Goal: Task Accomplishment & Management: Complete application form

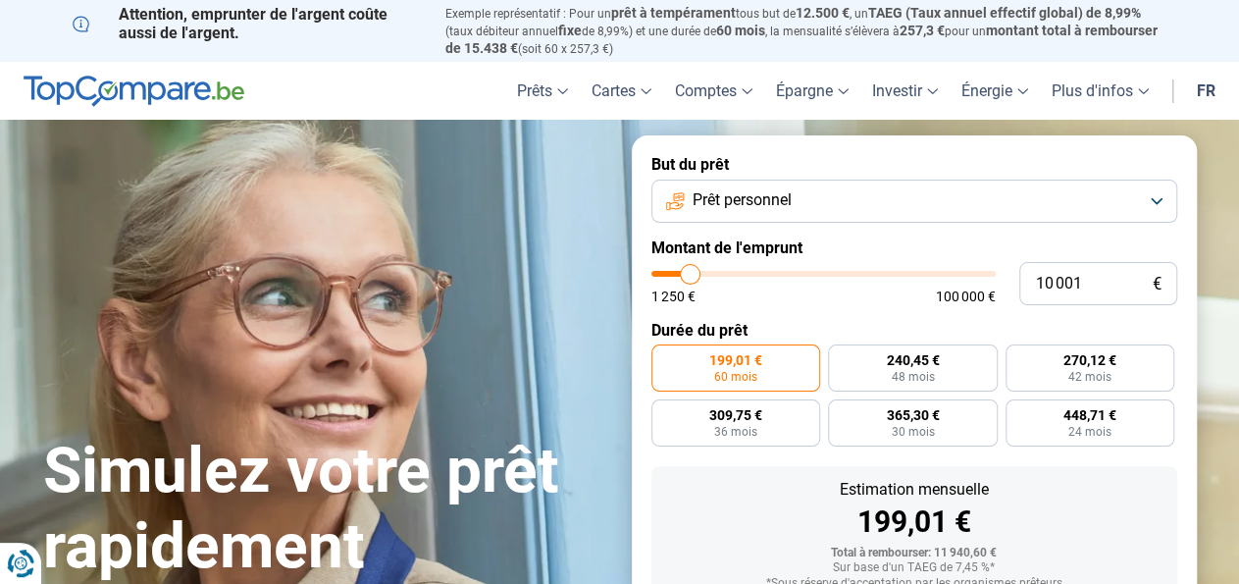
click at [1154, 202] on button "Prêt personnel" at bounding box center [914, 201] width 526 height 43
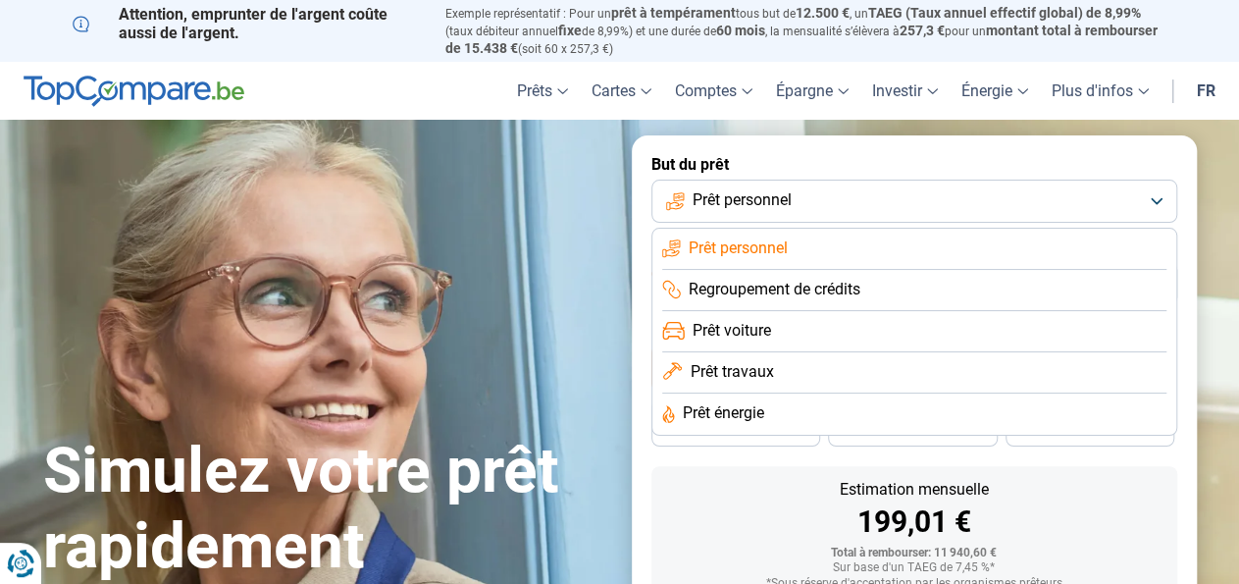
click at [729, 334] on span "Prêt voiture" at bounding box center [732, 331] width 78 height 22
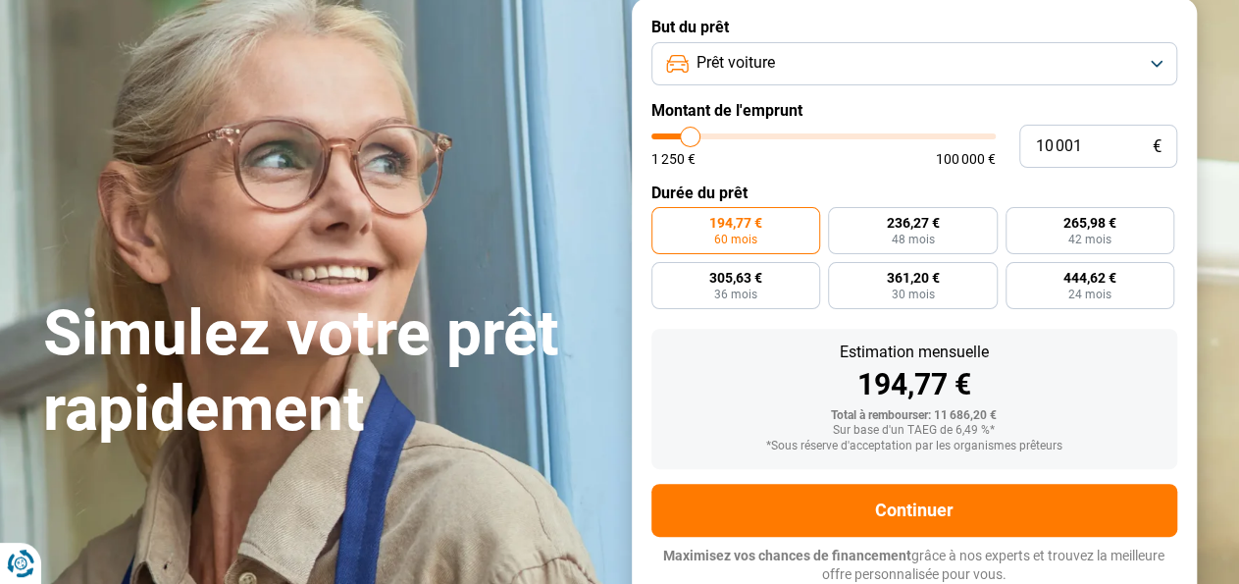
scroll to position [138, 0]
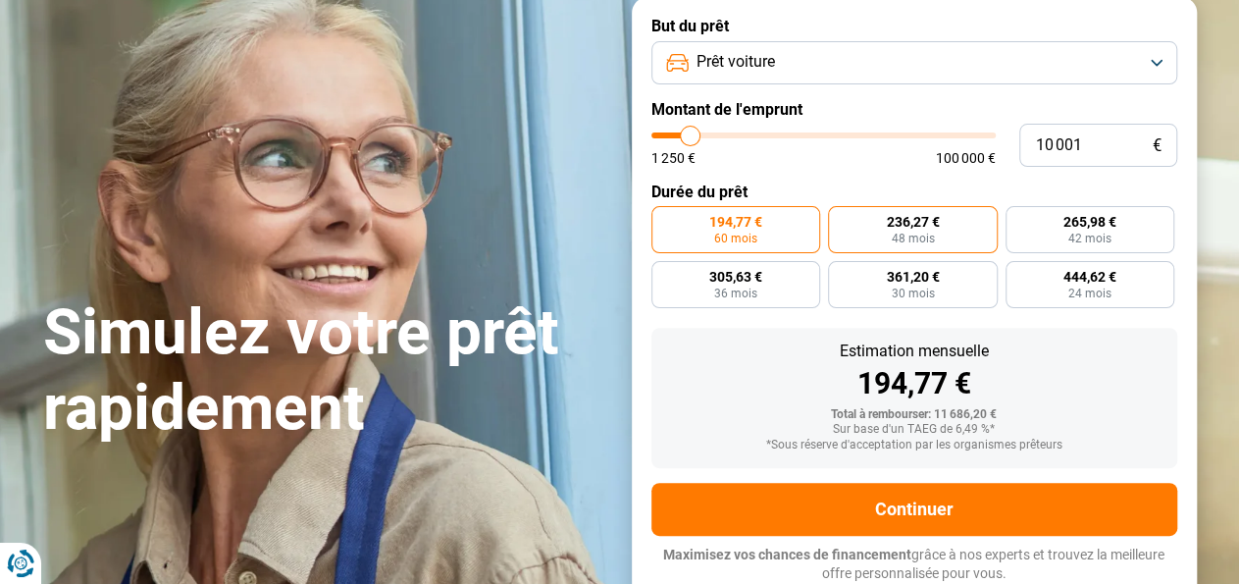
click at [911, 234] on span "48 mois" at bounding box center [912, 238] width 43 height 12
click at [841, 219] on input "236,27 € 48 mois" at bounding box center [834, 212] width 13 height 13
radio input "true"
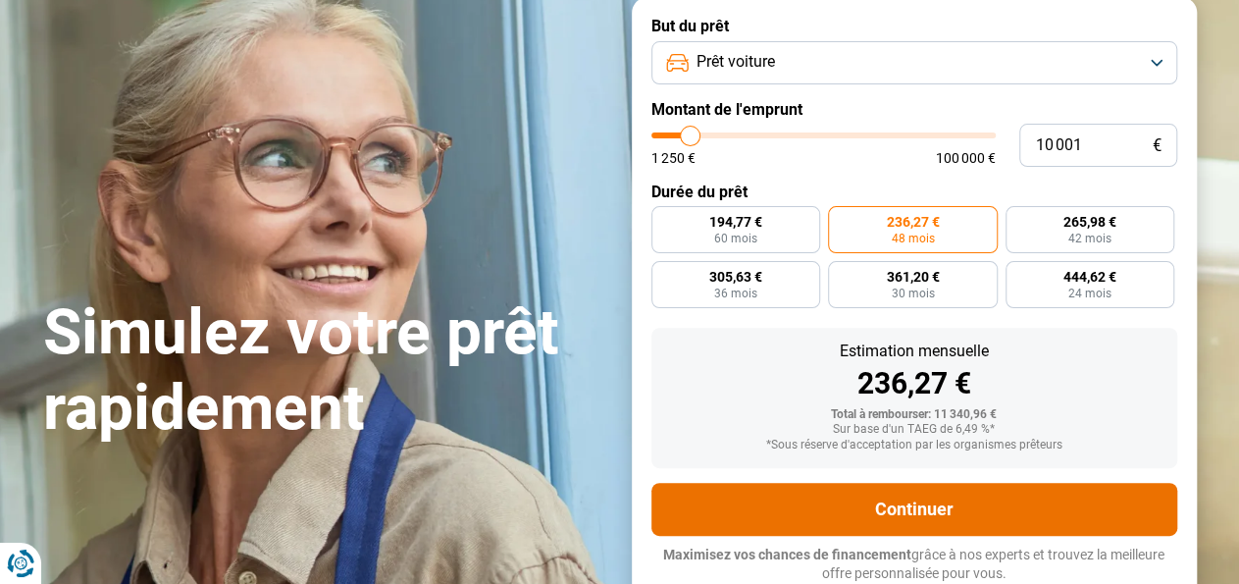
click at [933, 499] on button "Continuer" at bounding box center [914, 509] width 526 height 53
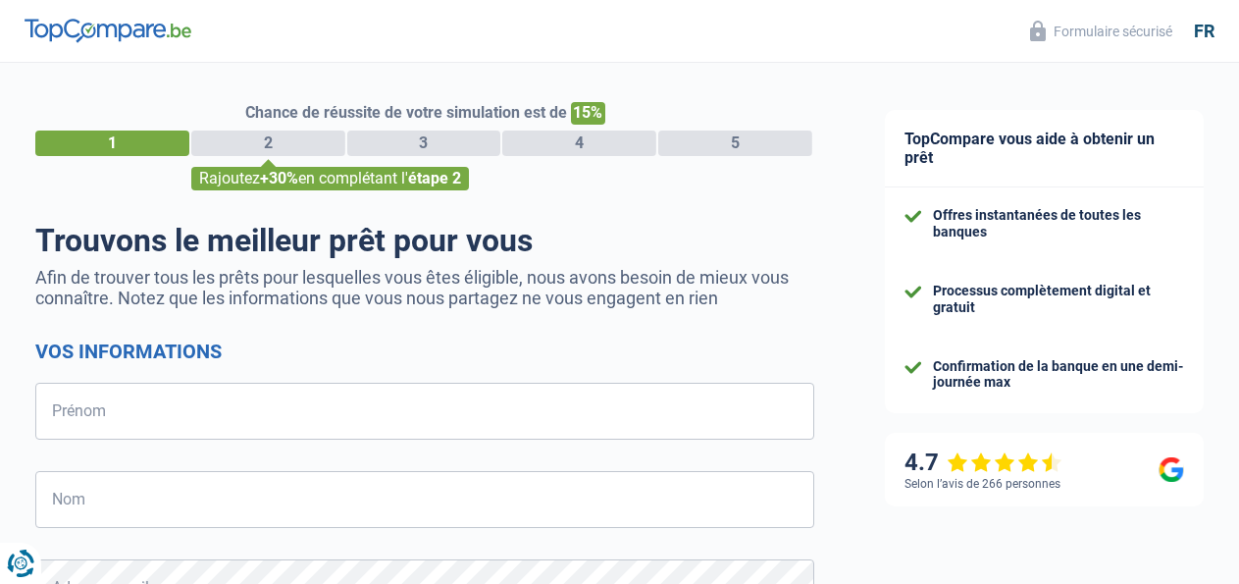
select select "32"
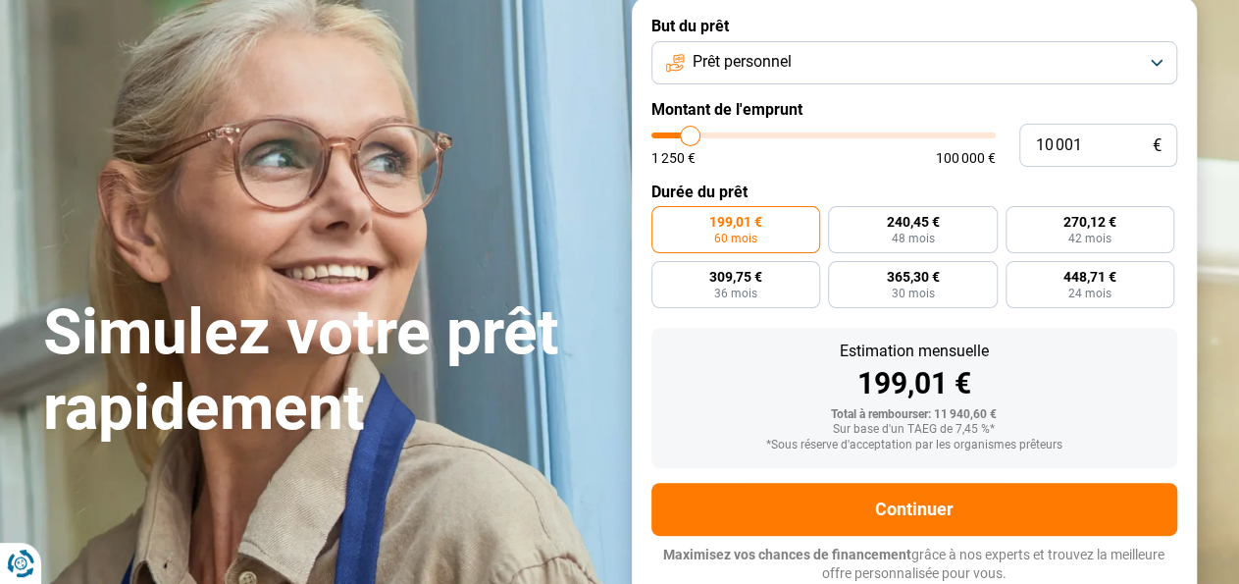
scroll to position [138, 0]
click at [890, 234] on label "240,45 € 48 mois" at bounding box center [913, 229] width 170 height 47
click at [841, 219] on input "240,45 € 48 mois" at bounding box center [834, 212] width 13 height 13
radio input "true"
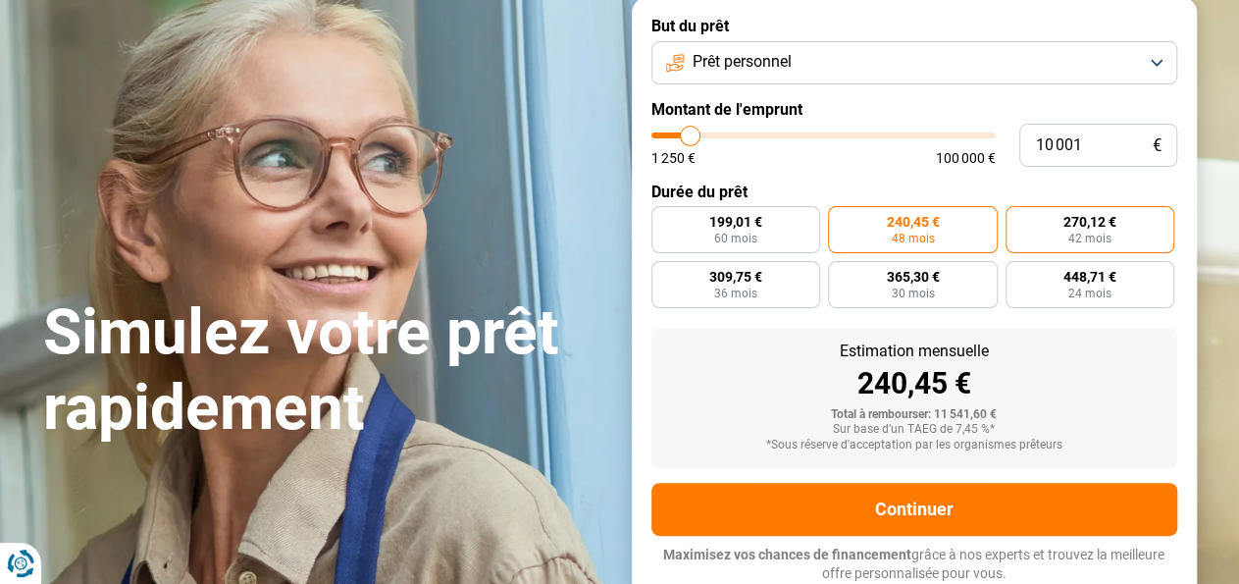
click at [1098, 234] on span "42 mois" at bounding box center [1089, 238] width 43 height 12
click at [1018, 219] on input "270,12 € 42 mois" at bounding box center [1011, 212] width 13 height 13
radio input "true"
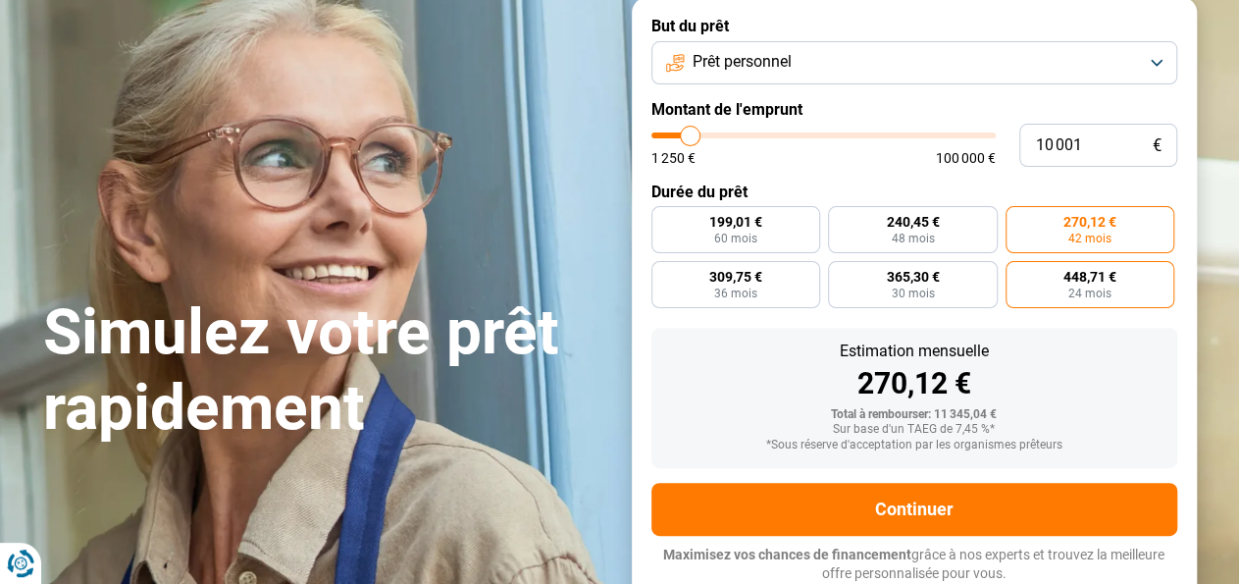
click at [1072, 295] on span "24 mois" at bounding box center [1089, 293] width 43 height 12
click at [1018, 274] on input "448,71 € 24 mois" at bounding box center [1011, 267] width 13 height 13
radio input "true"
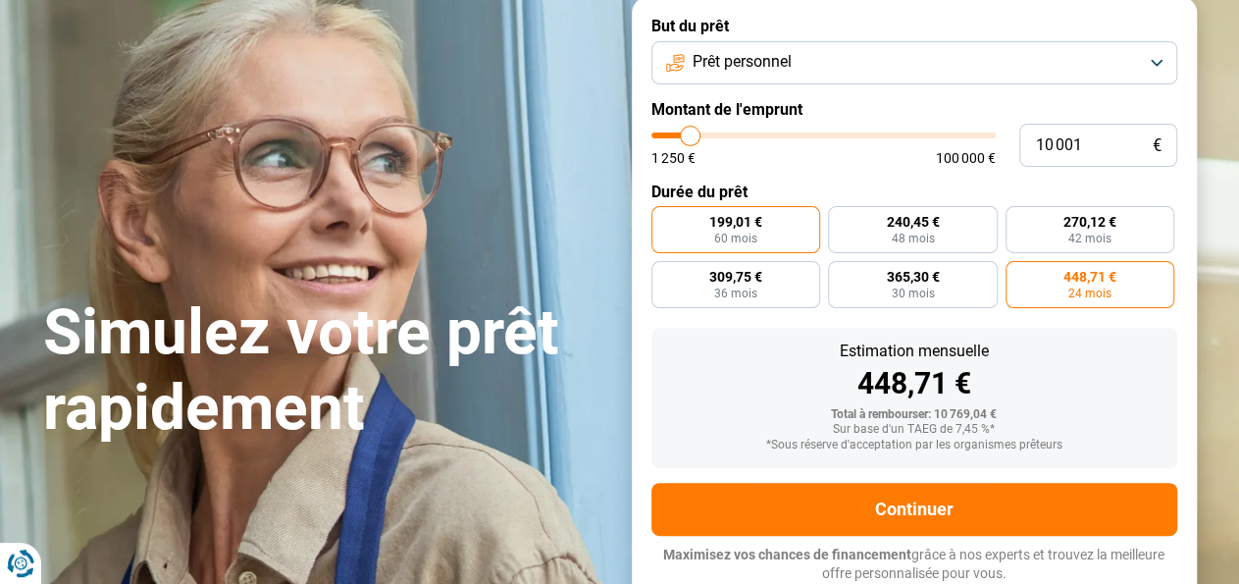
click at [744, 235] on span "60 mois" at bounding box center [735, 238] width 43 height 12
click at [664, 219] on input "199,01 € 60 mois" at bounding box center [657, 212] width 13 height 13
radio input "true"
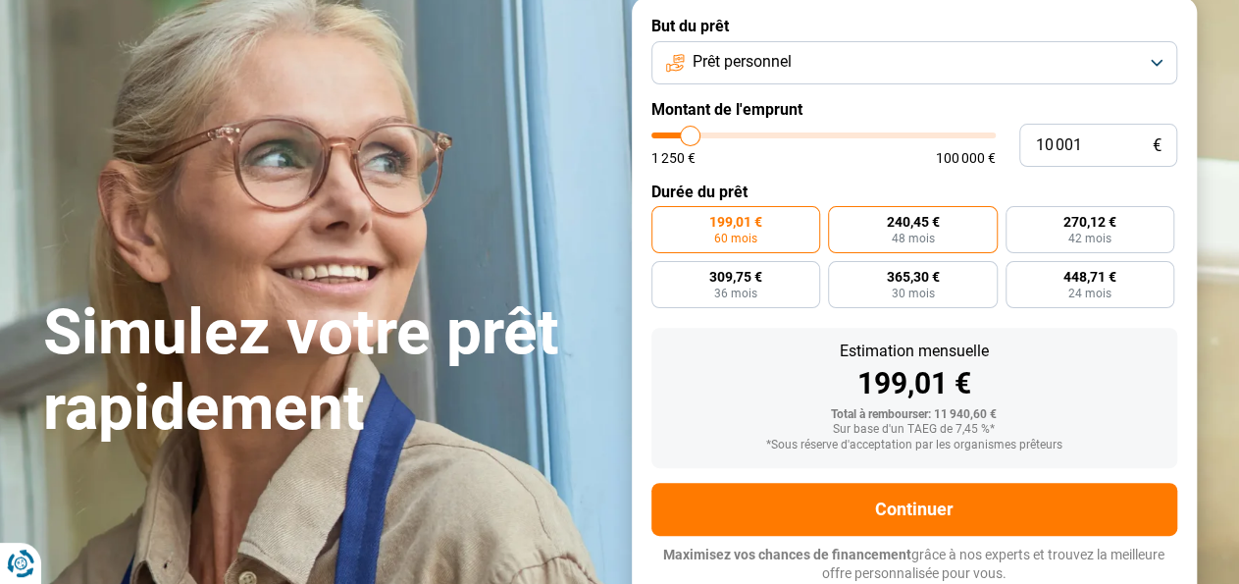
click at [912, 232] on span "48 mois" at bounding box center [912, 238] width 43 height 12
click at [841, 219] on input "240,45 € 48 mois" at bounding box center [834, 212] width 13 height 13
radio input "true"
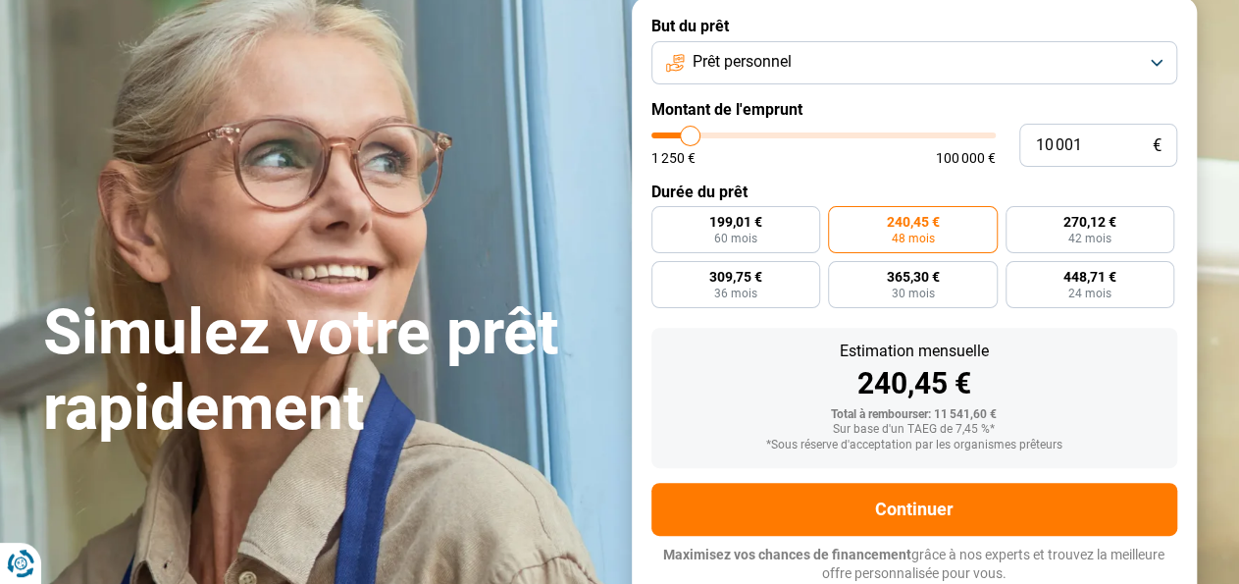
click at [912, 232] on span "48 mois" at bounding box center [912, 238] width 43 height 12
click at [841, 219] on input "240,45 € 48 mois" at bounding box center [834, 212] width 13 height 13
click at [743, 236] on span "60 mois" at bounding box center [735, 238] width 43 height 12
click at [664, 219] on input "199,01 € 60 mois" at bounding box center [657, 212] width 13 height 13
radio input "true"
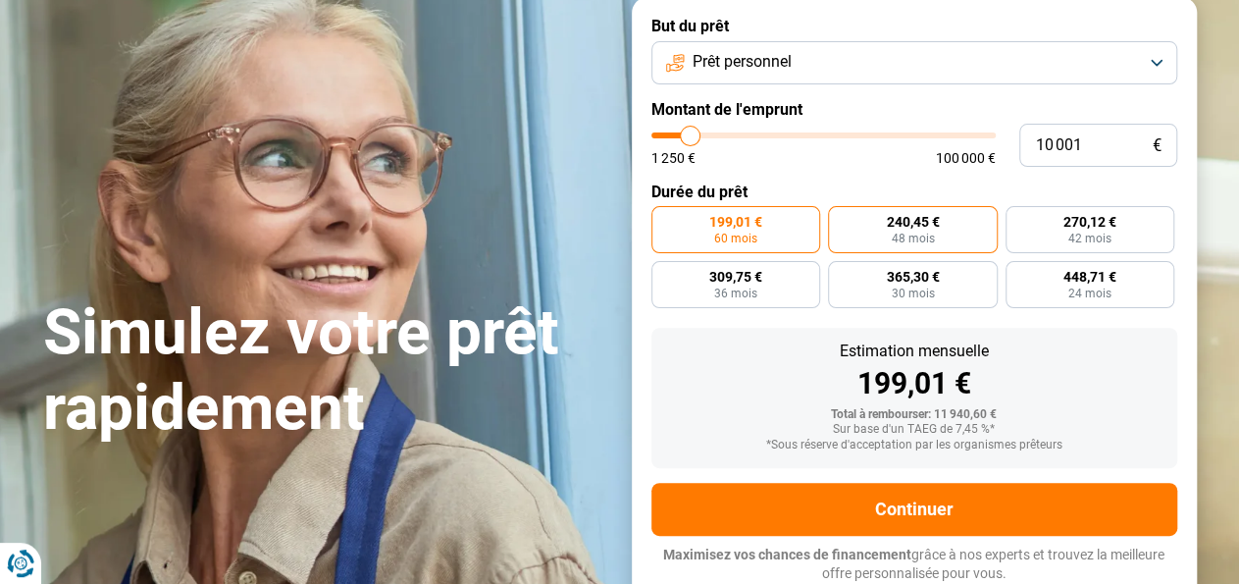
click at [876, 228] on label "240,45 € 48 mois" at bounding box center [913, 229] width 170 height 47
click at [841, 219] on input "240,45 € 48 mois" at bounding box center [834, 212] width 13 height 13
radio input "true"
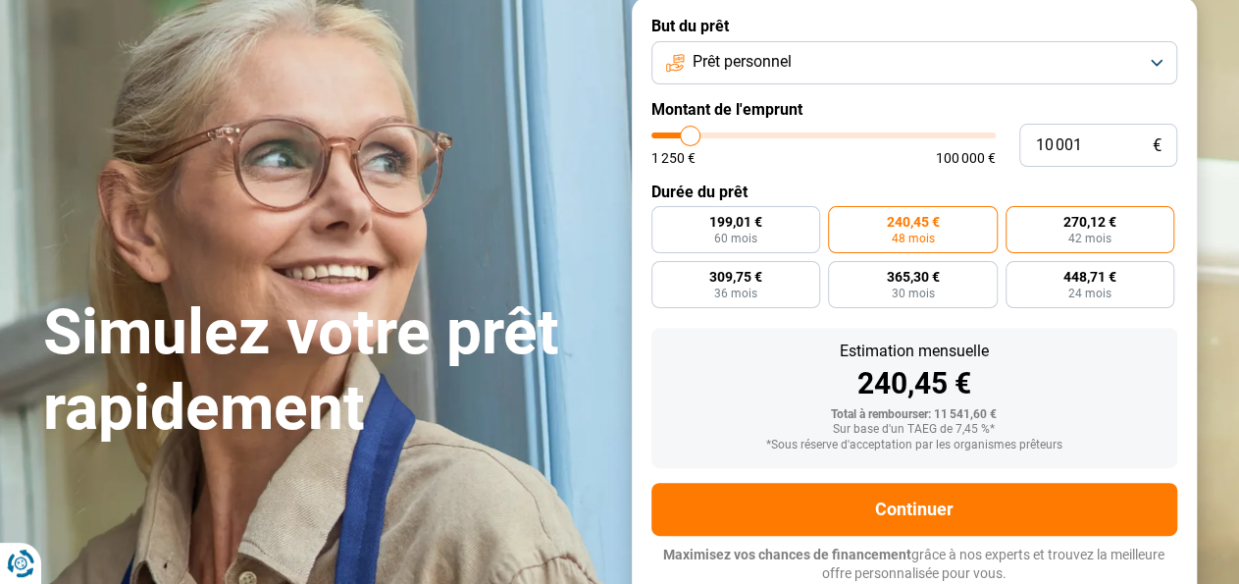
click at [1090, 234] on span "42 mois" at bounding box center [1089, 238] width 43 height 12
click at [1018, 219] on input "270,12 € 42 mois" at bounding box center [1011, 212] width 13 height 13
radio input "true"
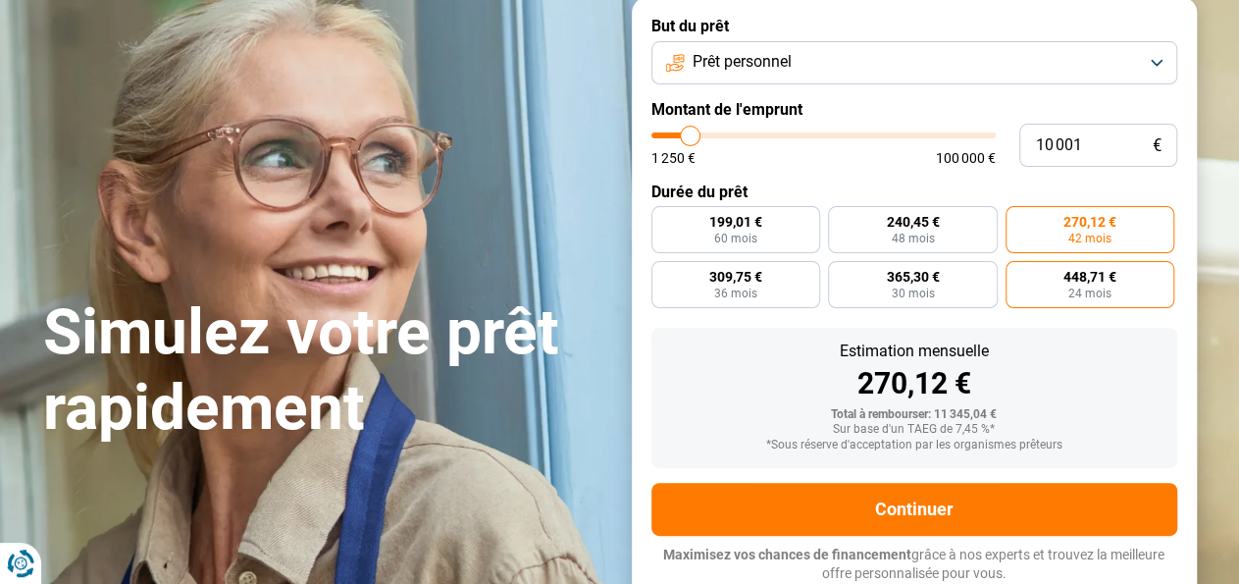
click at [1057, 288] on label "448,71 € 24 mois" at bounding box center [1090, 284] width 170 height 47
click at [1018, 274] on input "448,71 € 24 mois" at bounding box center [1011, 267] width 13 height 13
radio input "true"
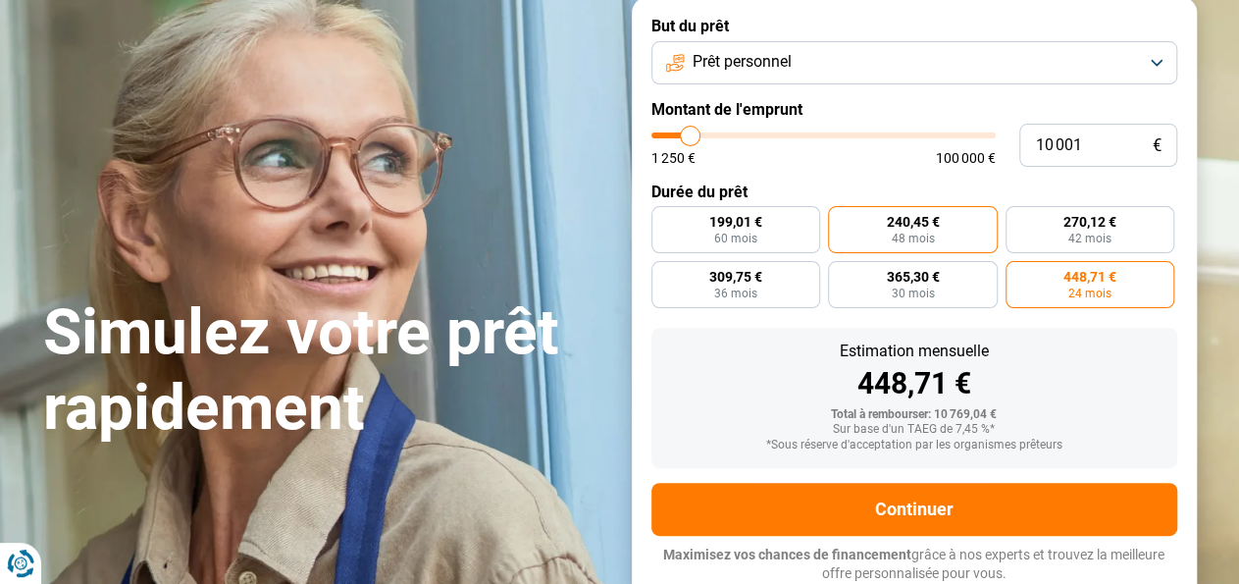
click at [894, 219] on span "240,45 €" at bounding box center [912, 222] width 53 height 14
click at [841, 219] on input "240,45 € 48 mois" at bounding box center [834, 212] width 13 height 13
radio input "true"
